Goal: Information Seeking & Learning: Learn about a topic

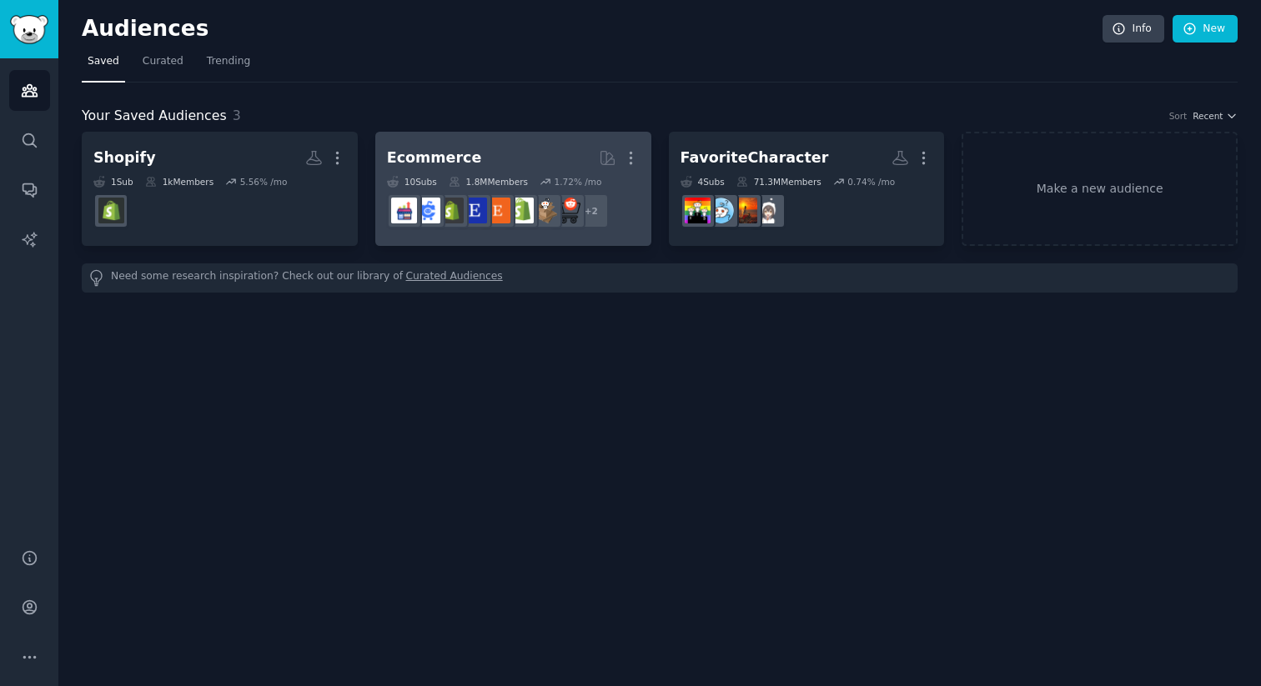
click at [625, 227] on dd "r/AmazonSeller, r/Random_Acts_of_Etsy + 2" at bounding box center [513, 211] width 253 height 47
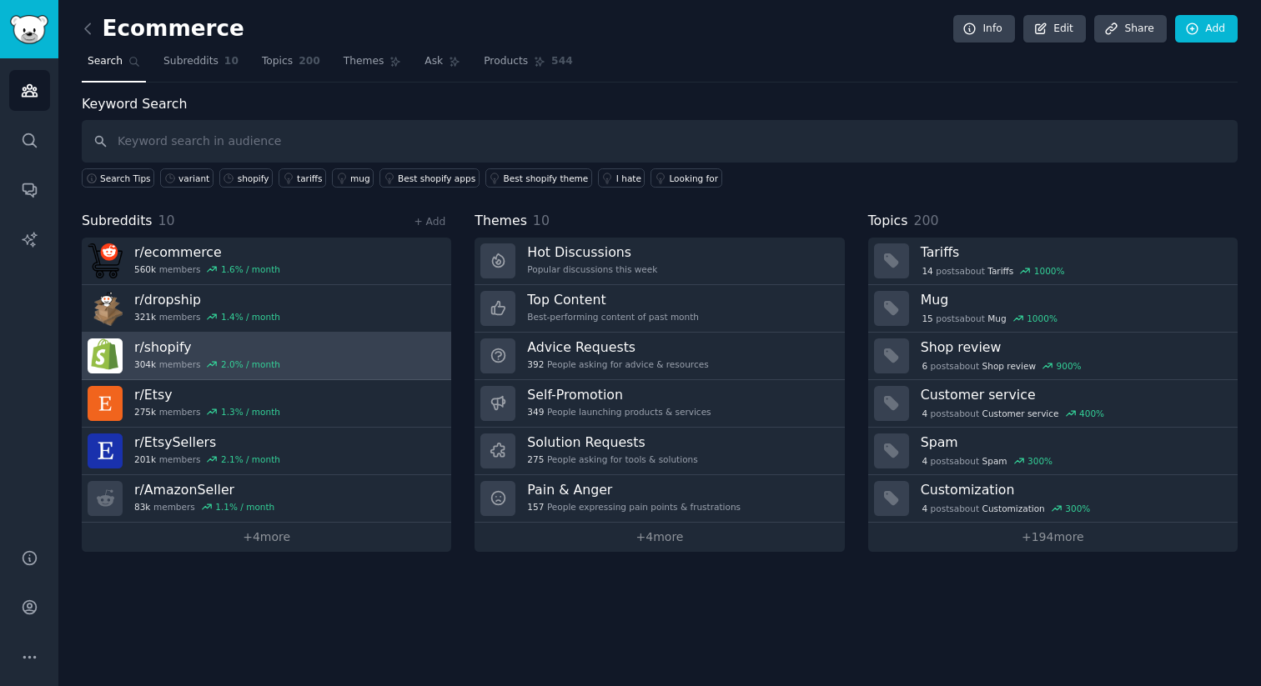
click at [416, 373] on link "r/ shopify 304k members 2.0 % / month" at bounding box center [267, 357] width 370 height 48
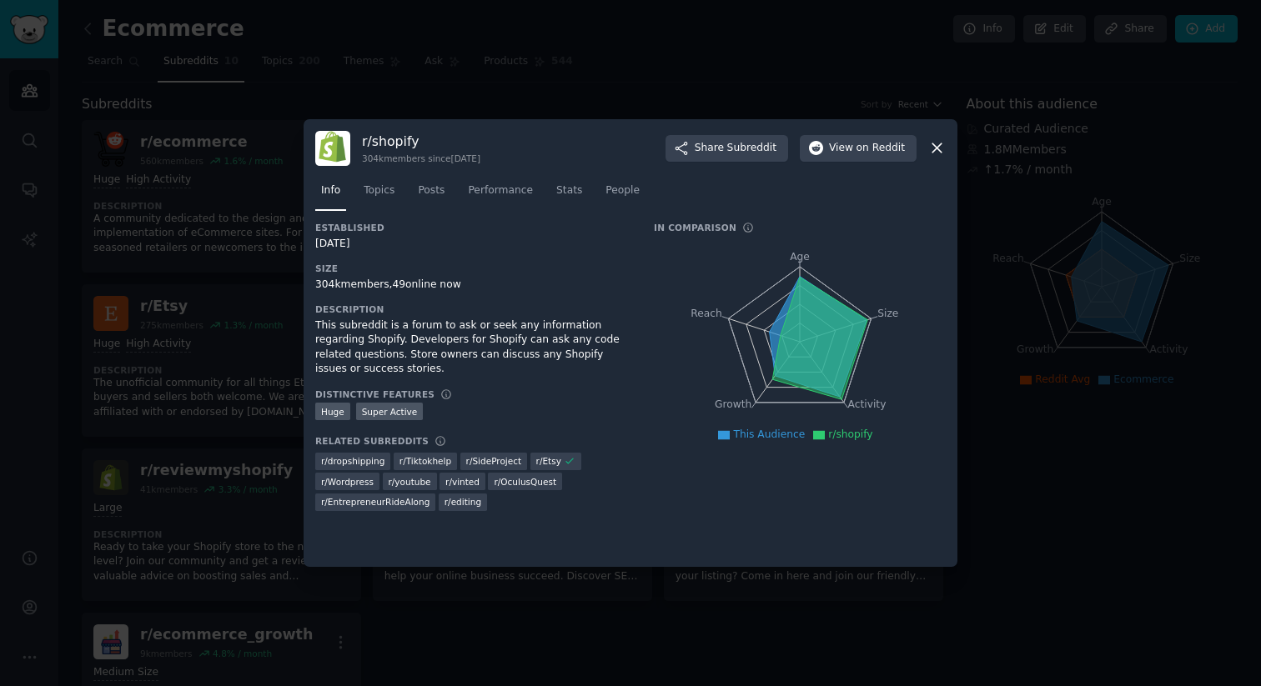
click at [937, 150] on icon at bounding box center [937, 148] width 18 height 18
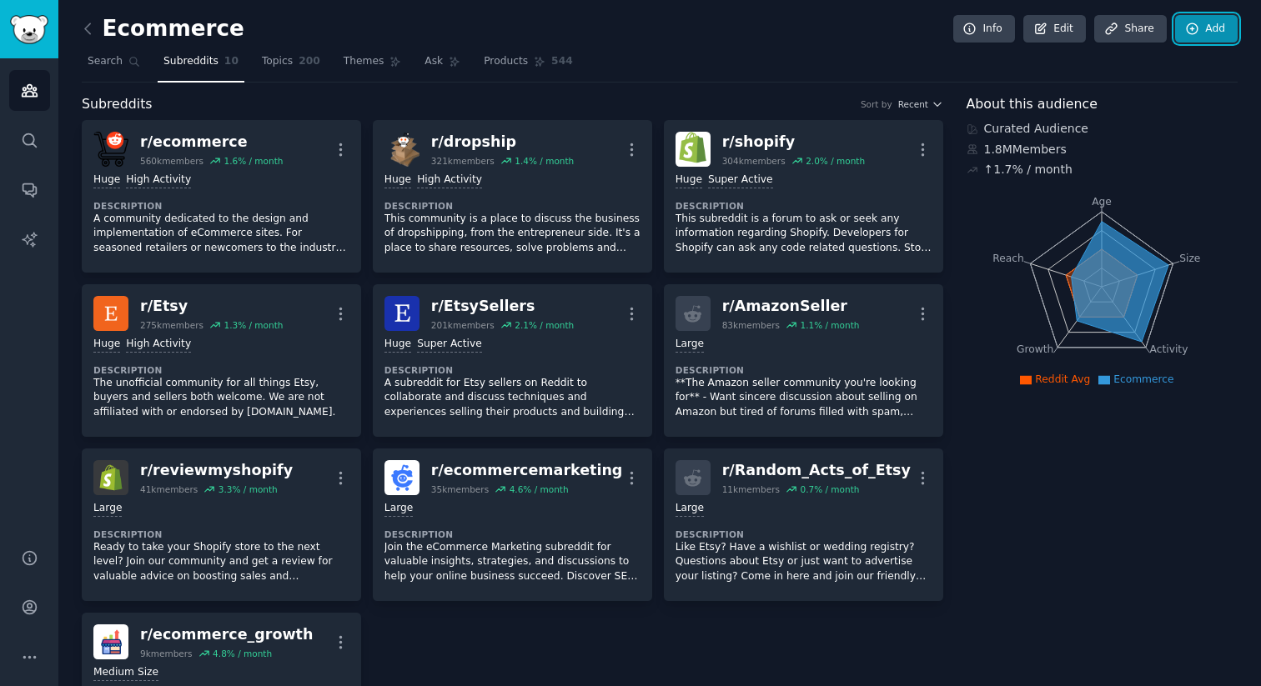
click at [1185, 26] on icon at bounding box center [1192, 29] width 15 height 15
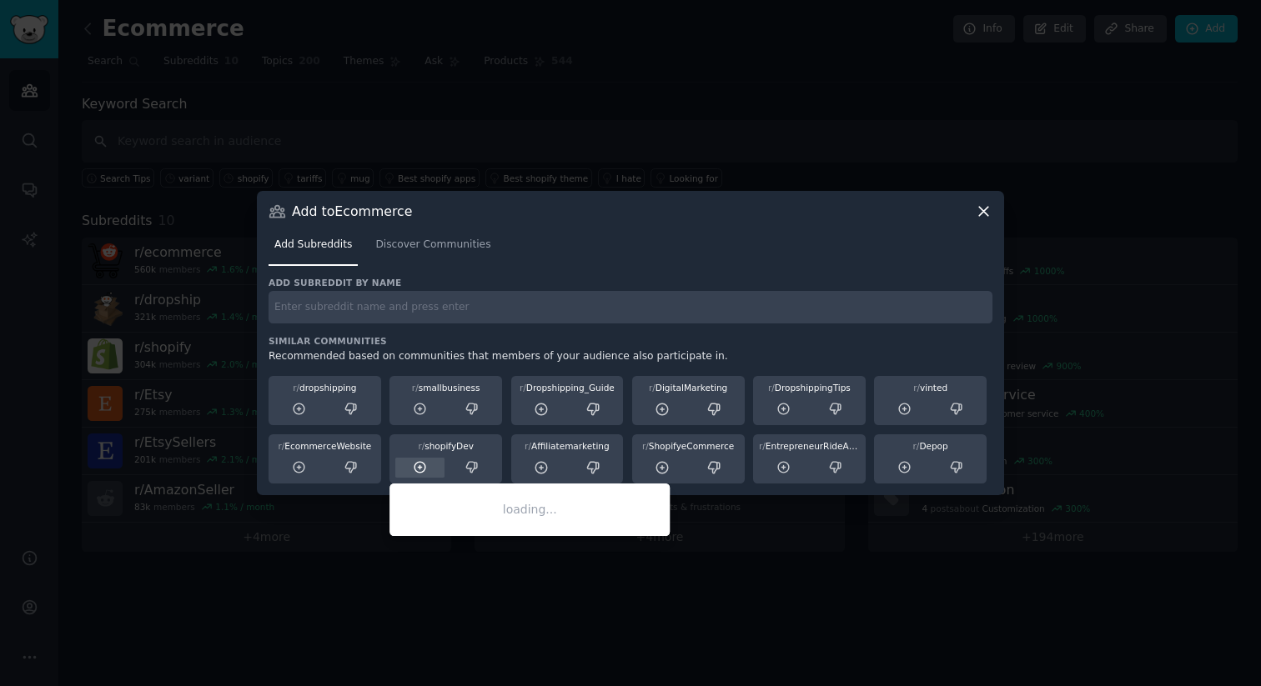
click at [425, 469] on icon at bounding box center [420, 467] width 15 height 15
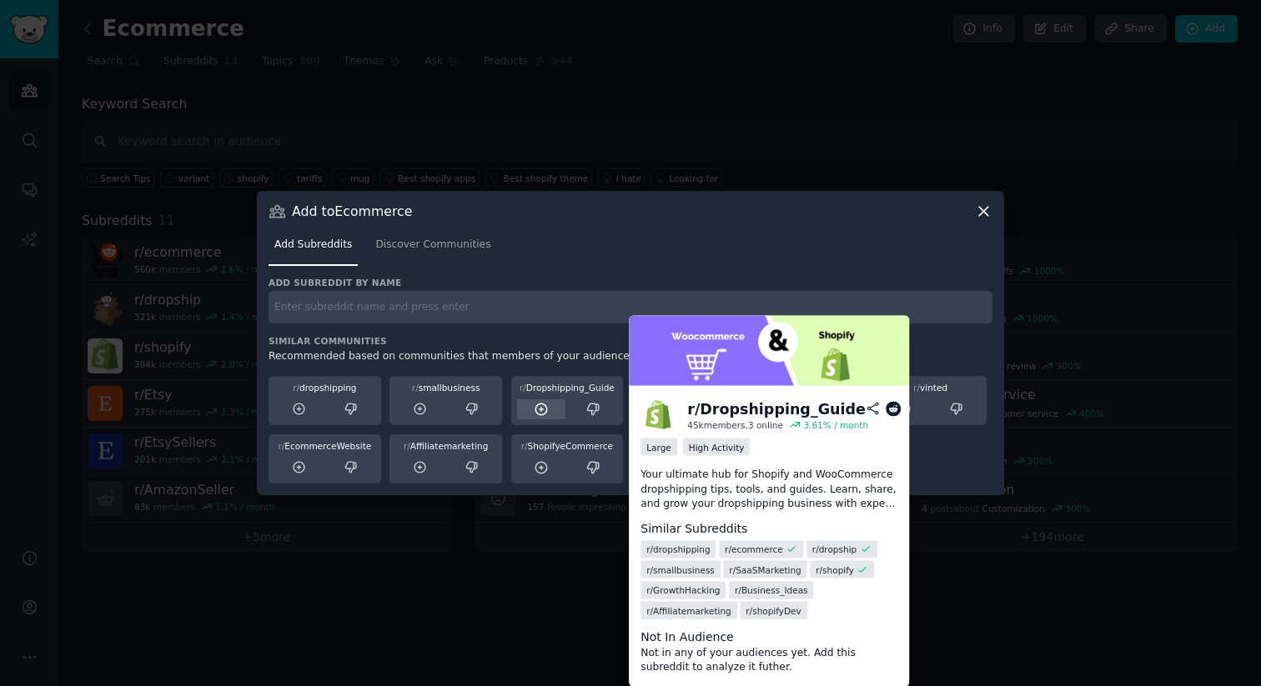
click at [546, 415] on icon at bounding box center [541, 409] width 15 height 15
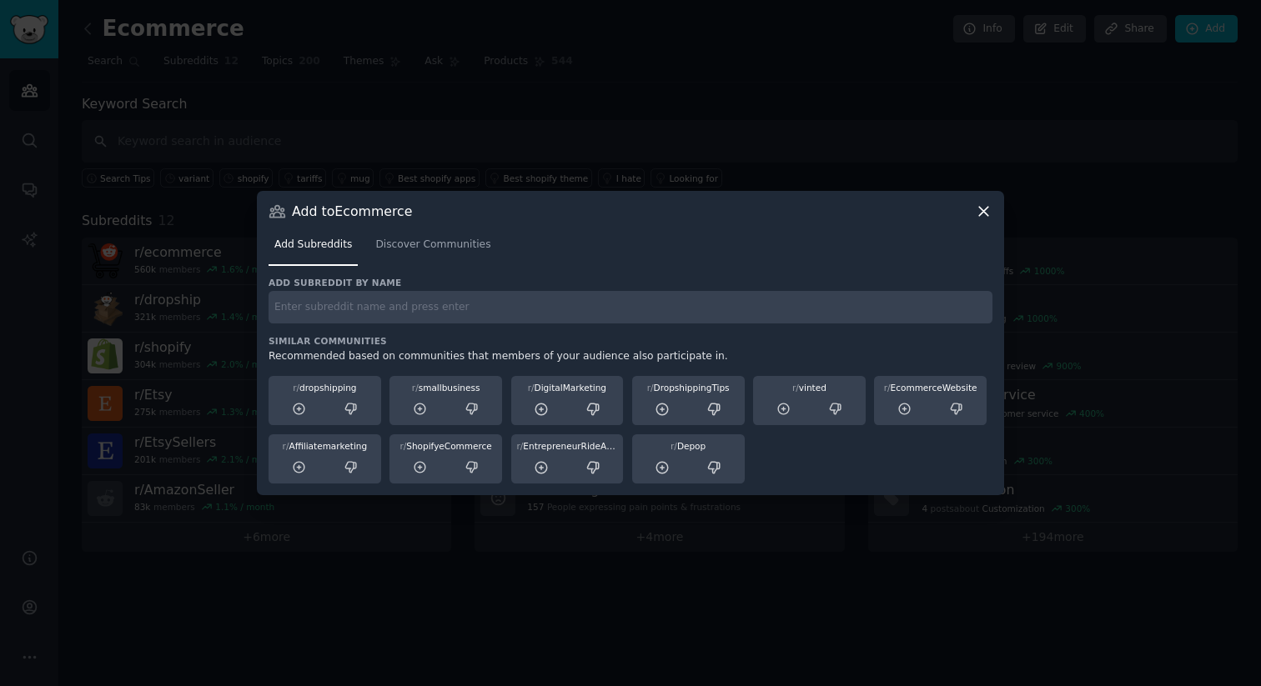
click at [985, 208] on icon at bounding box center [984, 212] width 18 height 18
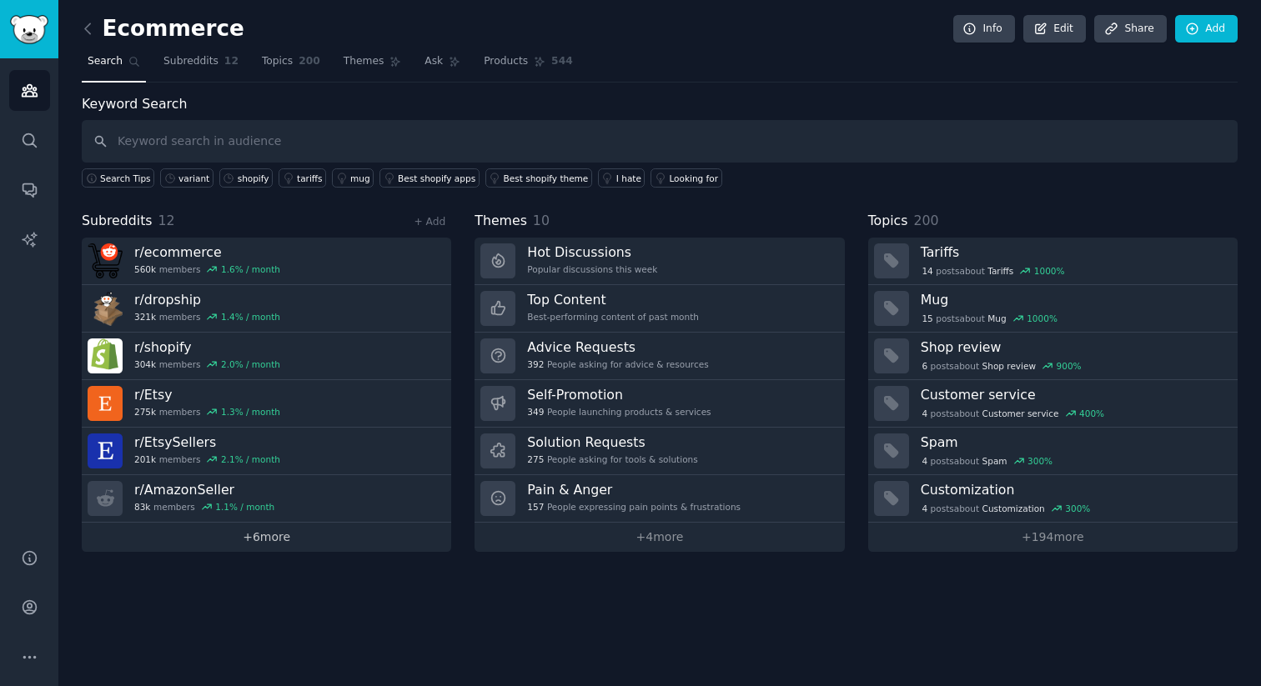
click at [332, 536] on link "+ 6 more" at bounding box center [267, 537] width 370 height 29
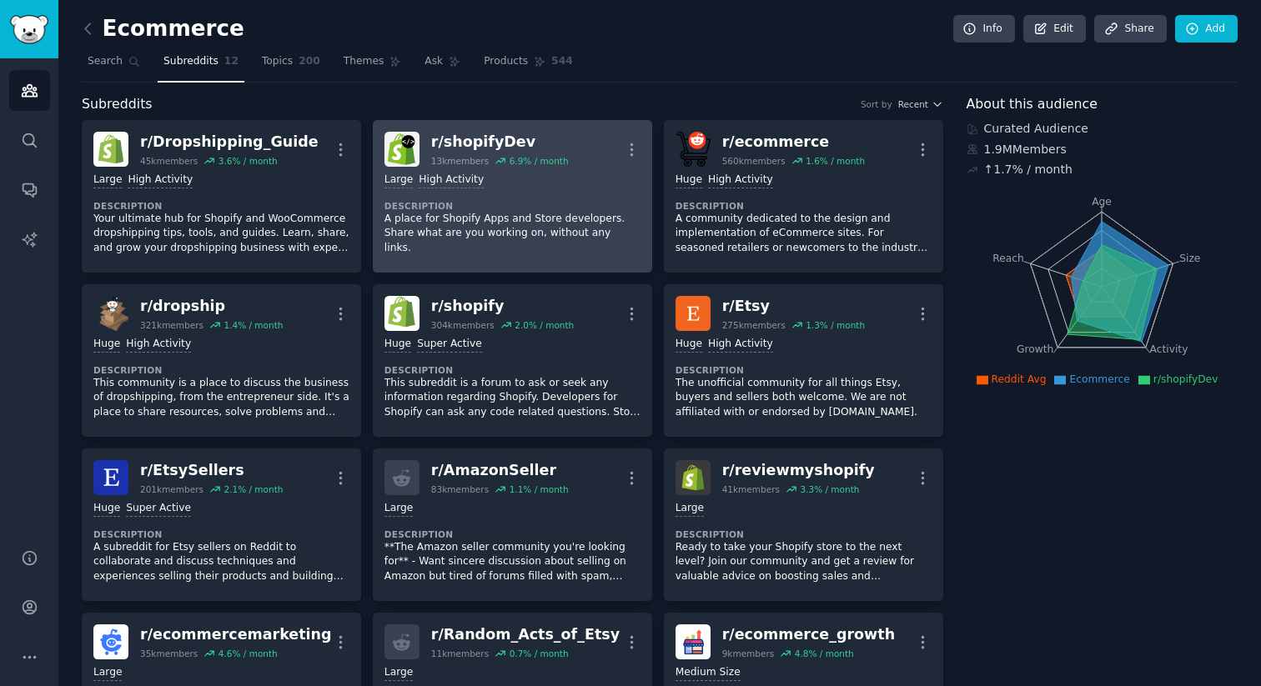
click at [602, 173] on div "Large High Activity" at bounding box center [513, 181] width 256 height 16
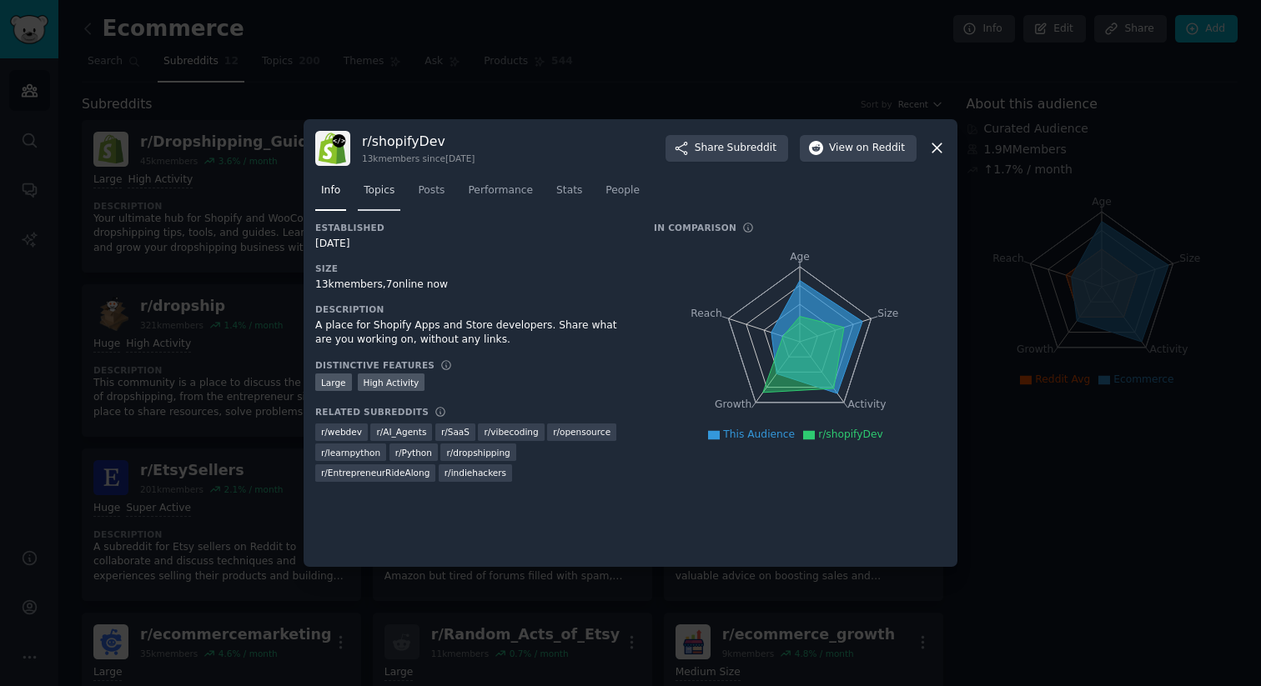
click at [389, 194] on span "Topics" at bounding box center [379, 191] width 31 height 15
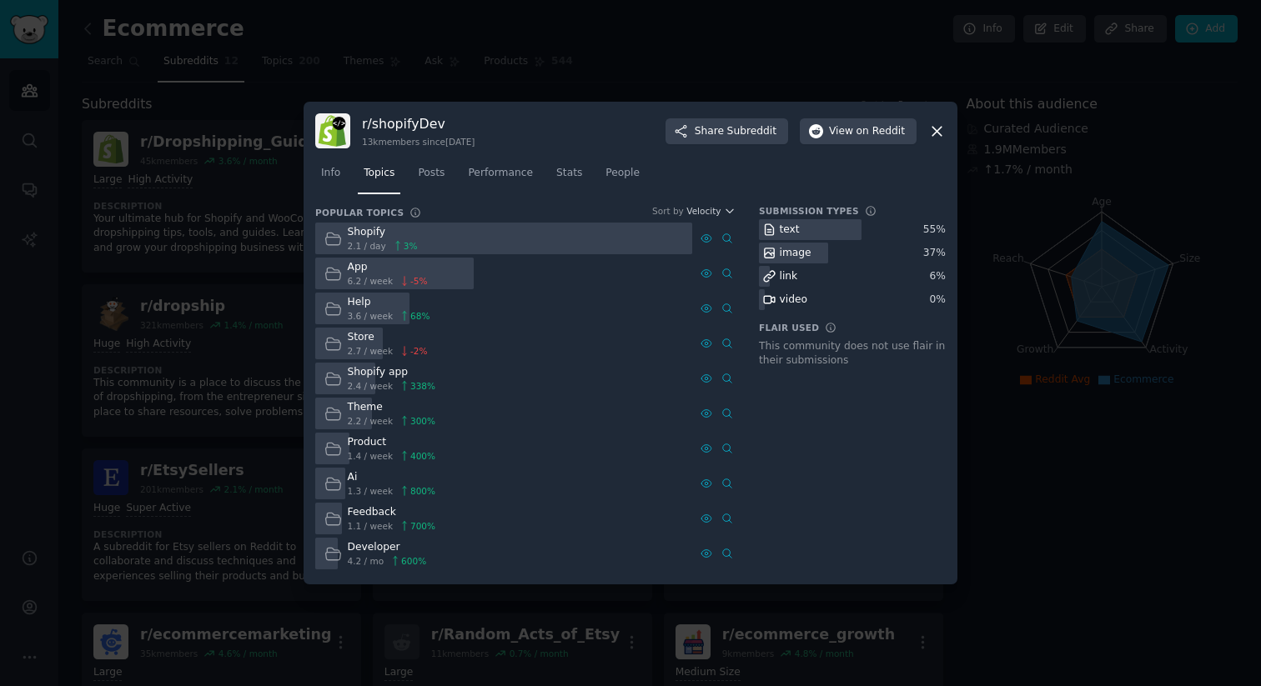
click at [361, 345] on span "2.7 / week" at bounding box center [371, 351] width 46 height 12
click at [362, 302] on div "Help" at bounding box center [389, 302] width 83 height 15
